Goal: Task Accomplishment & Management: Manage account settings

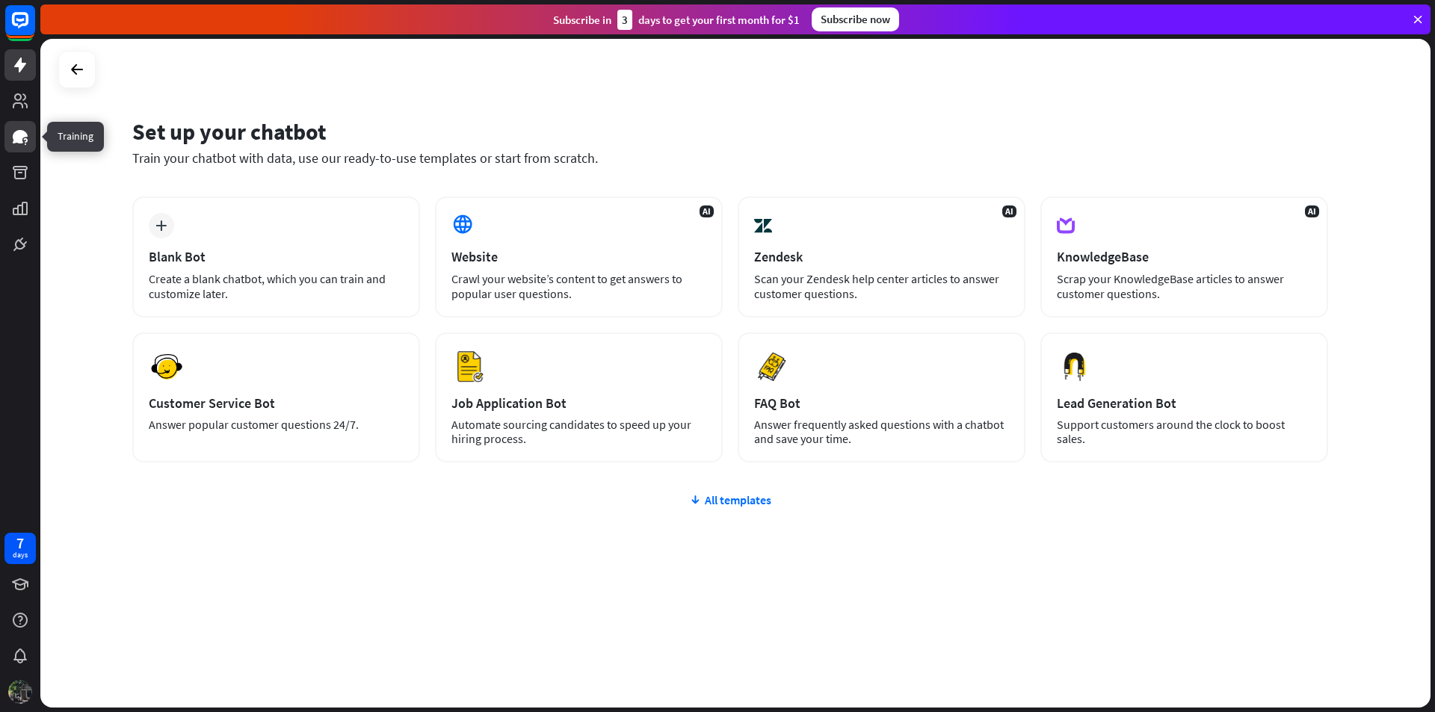
click at [23, 135] on icon at bounding box center [20, 136] width 15 height 13
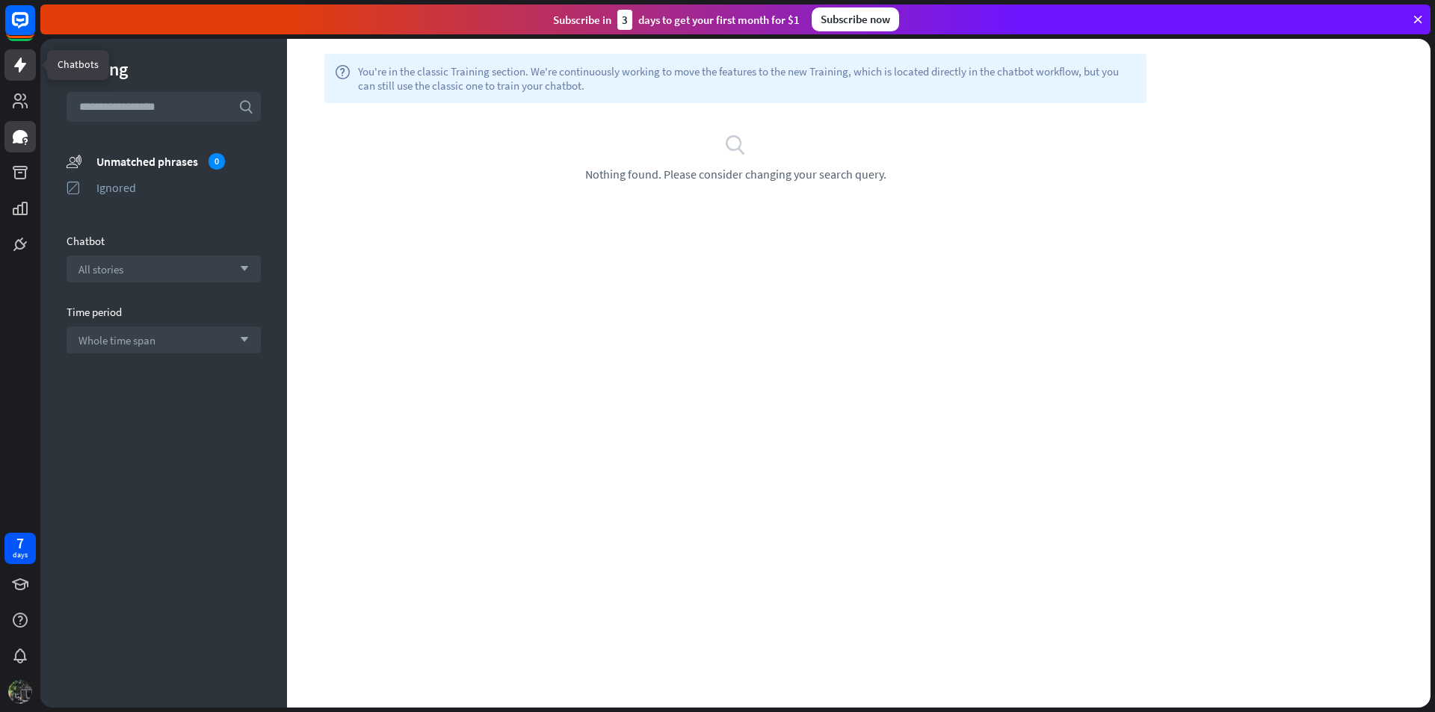
click at [23, 67] on icon at bounding box center [20, 65] width 12 height 15
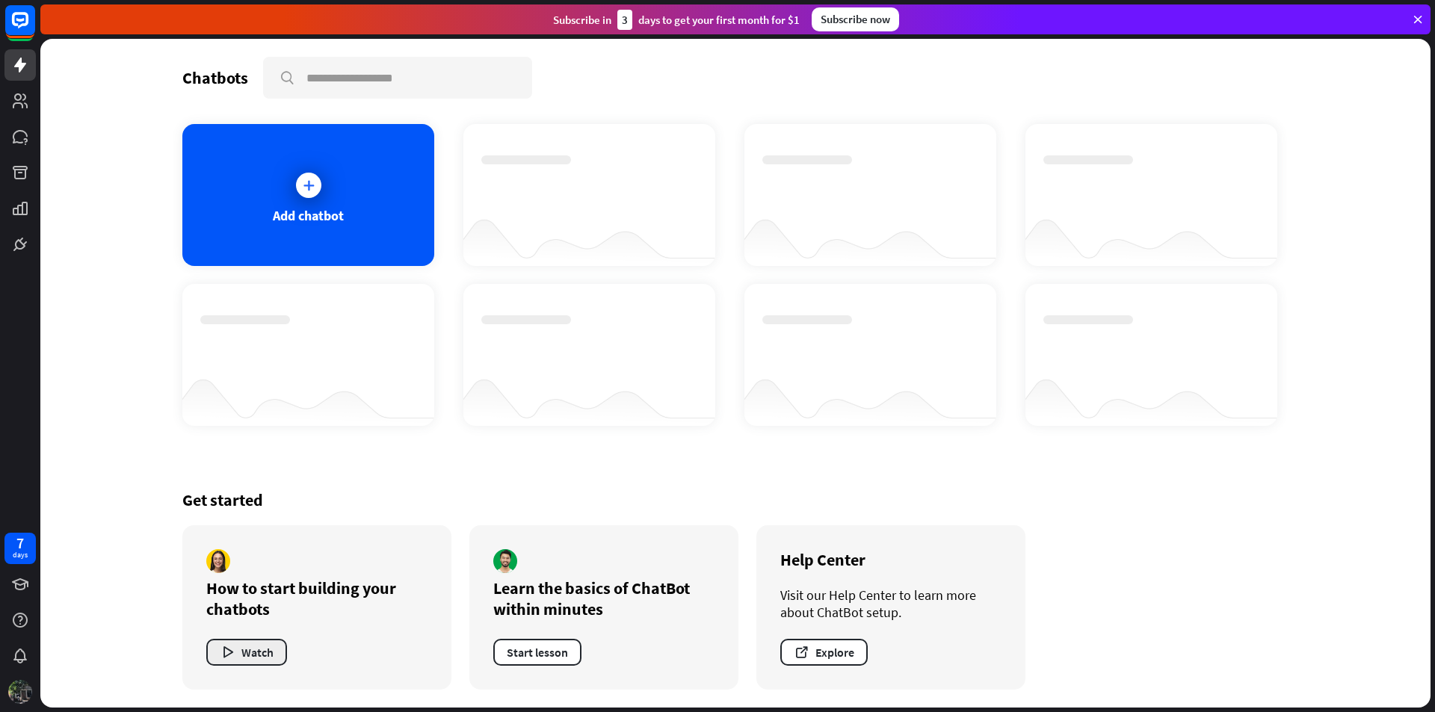
click at [242, 657] on button "Watch" at bounding box center [246, 652] width 81 height 27
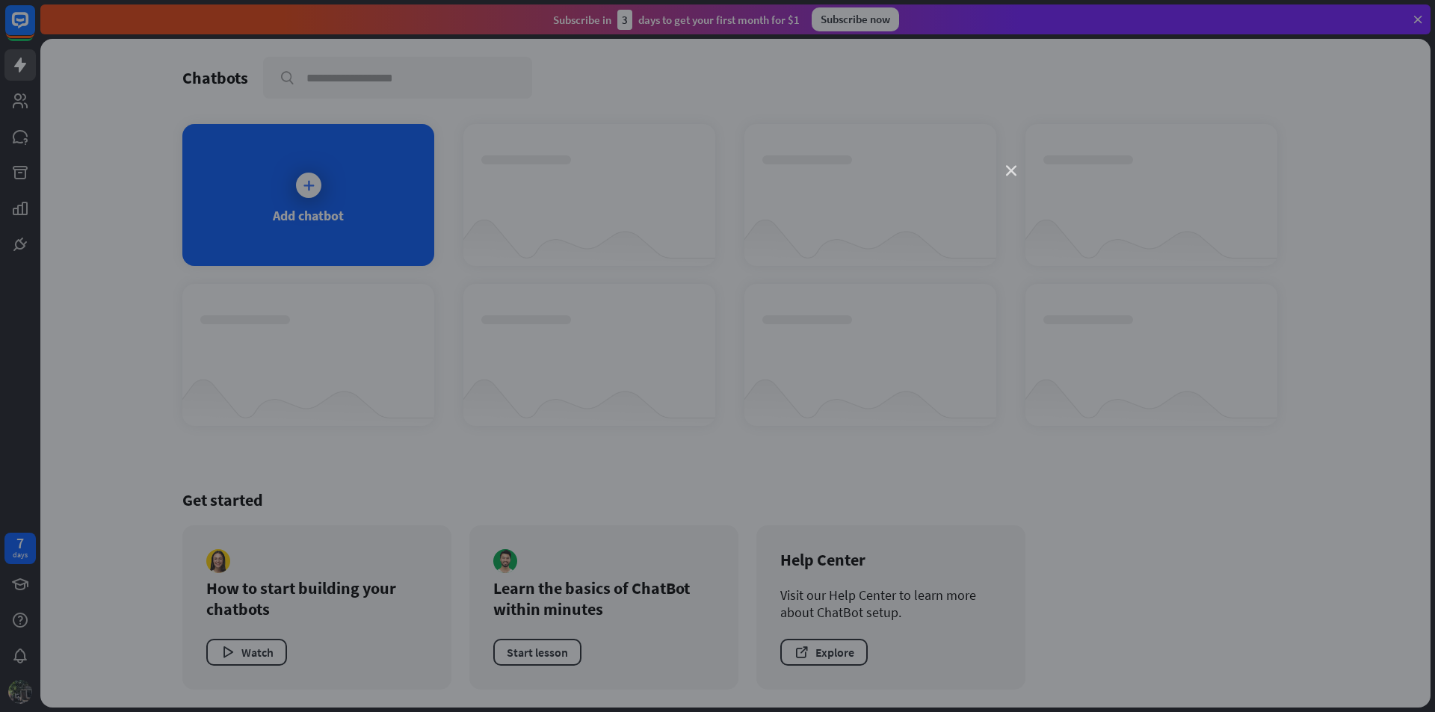
click at [1010, 167] on icon "close" at bounding box center [1011, 171] width 10 height 10
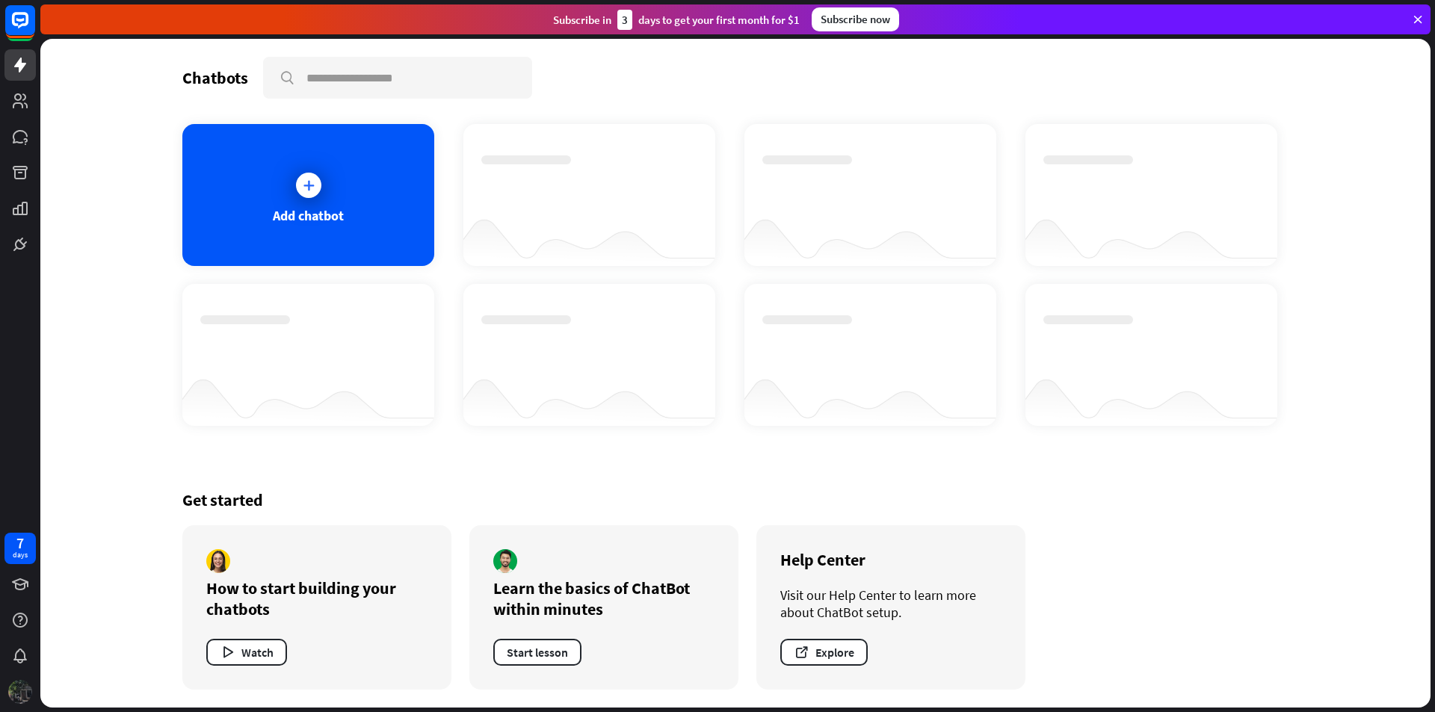
click at [22, 695] on img at bounding box center [20, 692] width 24 height 24
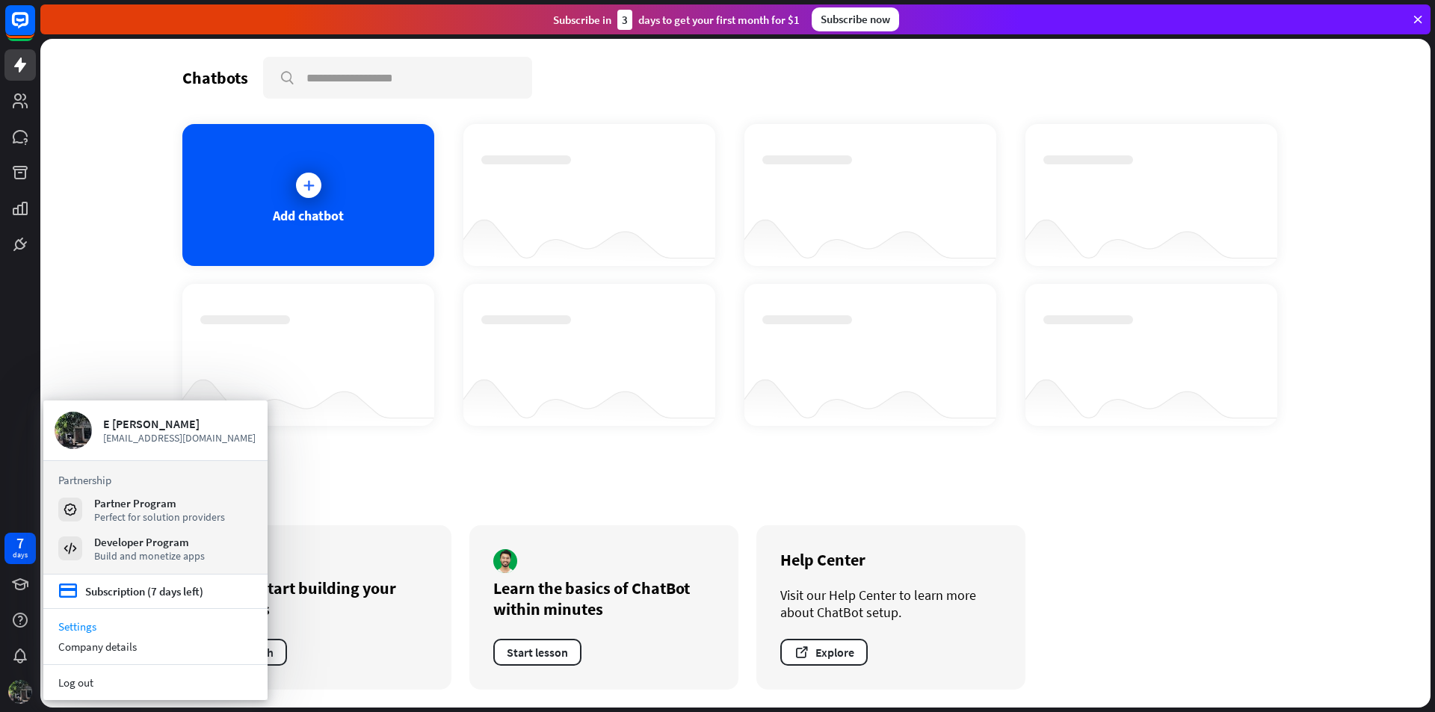
click at [77, 628] on link "Settings" at bounding box center [155, 627] width 224 height 20
